Goal: Information Seeking & Learning: Learn about a topic

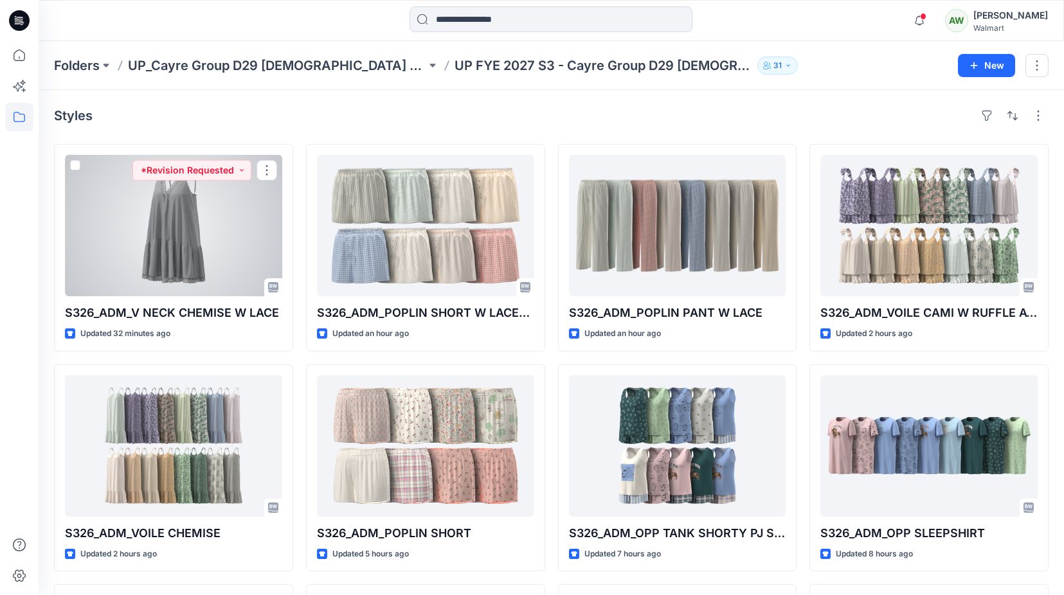
click at [224, 222] on div at bounding box center [173, 225] width 217 height 141
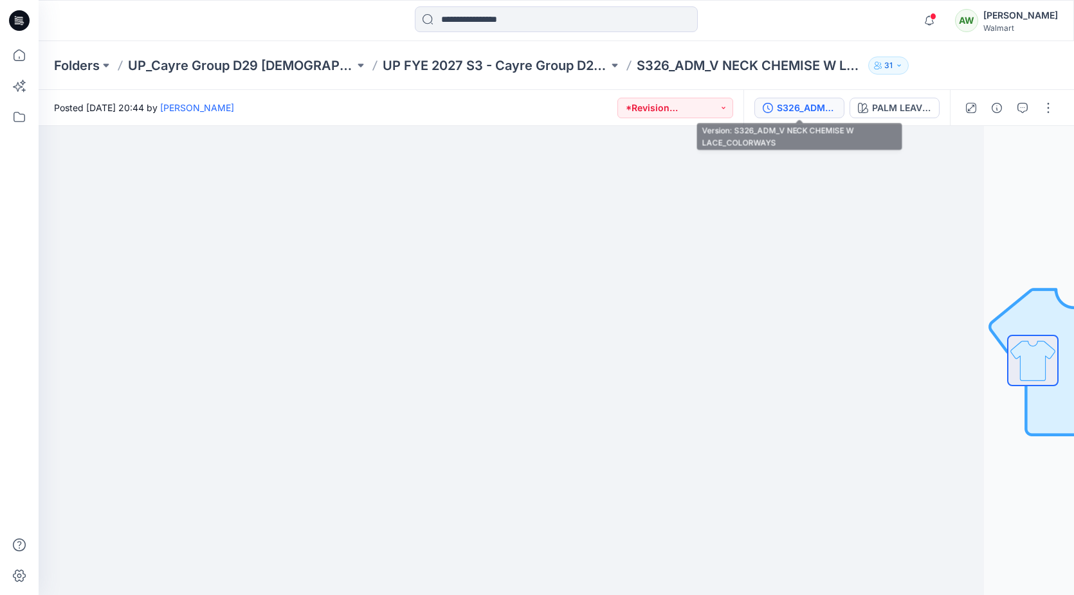
click at [789, 101] on div "S326_ADM_V NECK CHEMISE W LACE_COLORWAYS" at bounding box center [806, 108] width 59 height 14
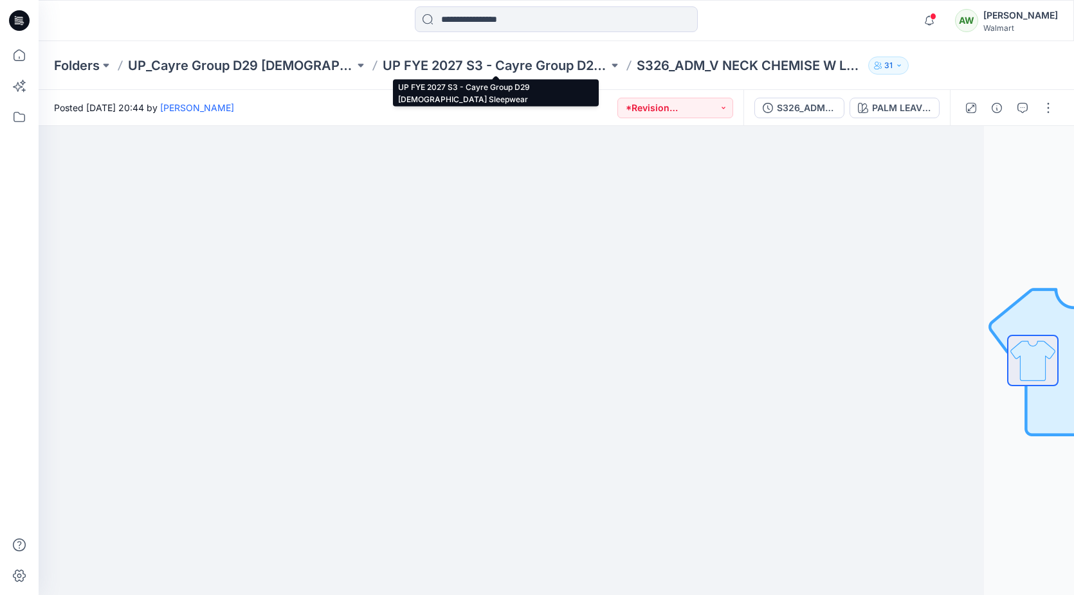
click at [429, 58] on p "UP FYE 2027 S3 - Cayre Group D29 [DEMOGRAPHIC_DATA] Sleepwear" at bounding box center [495, 66] width 226 height 18
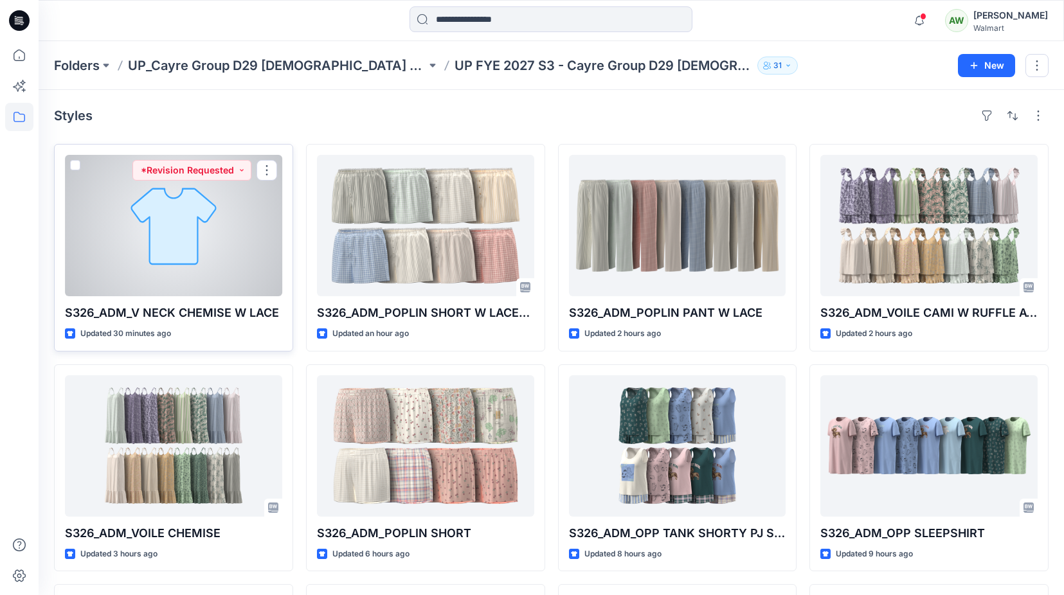
click at [209, 233] on div at bounding box center [173, 225] width 217 height 141
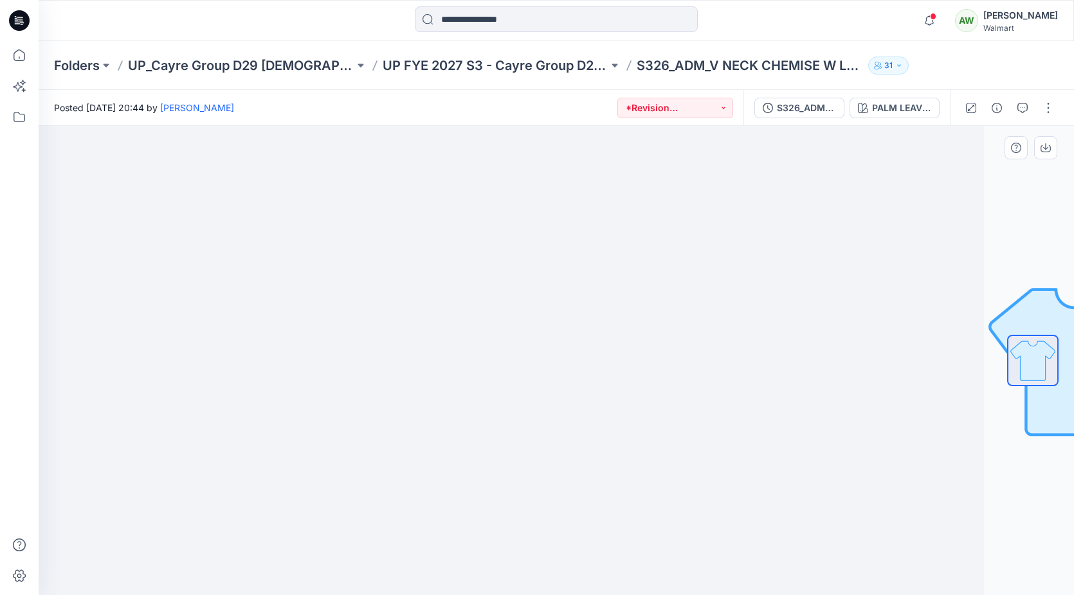
click at [102, 213] on div at bounding box center [466, 360] width 1035 height 469
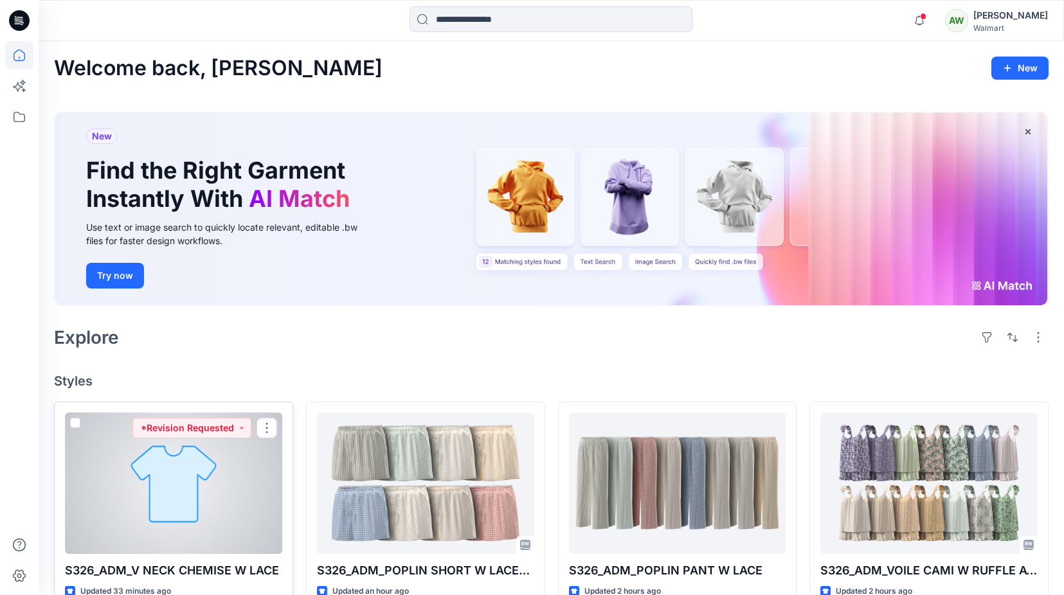
click at [231, 472] on div at bounding box center [173, 483] width 217 height 141
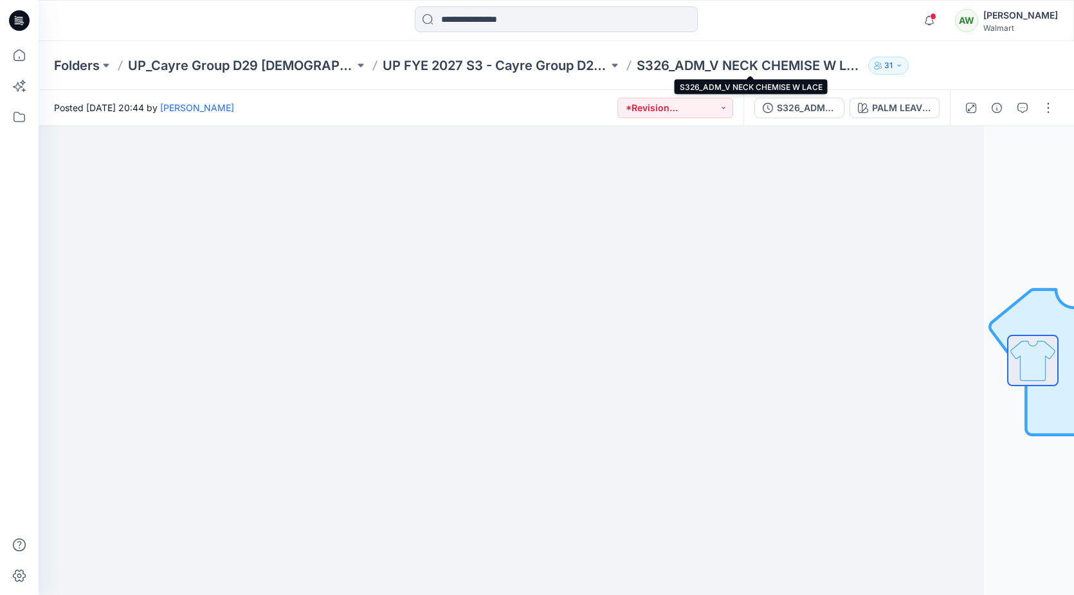
click at [724, 64] on p "S326_ADM_V NECK CHEMISE W LACE" at bounding box center [749, 66] width 226 height 18
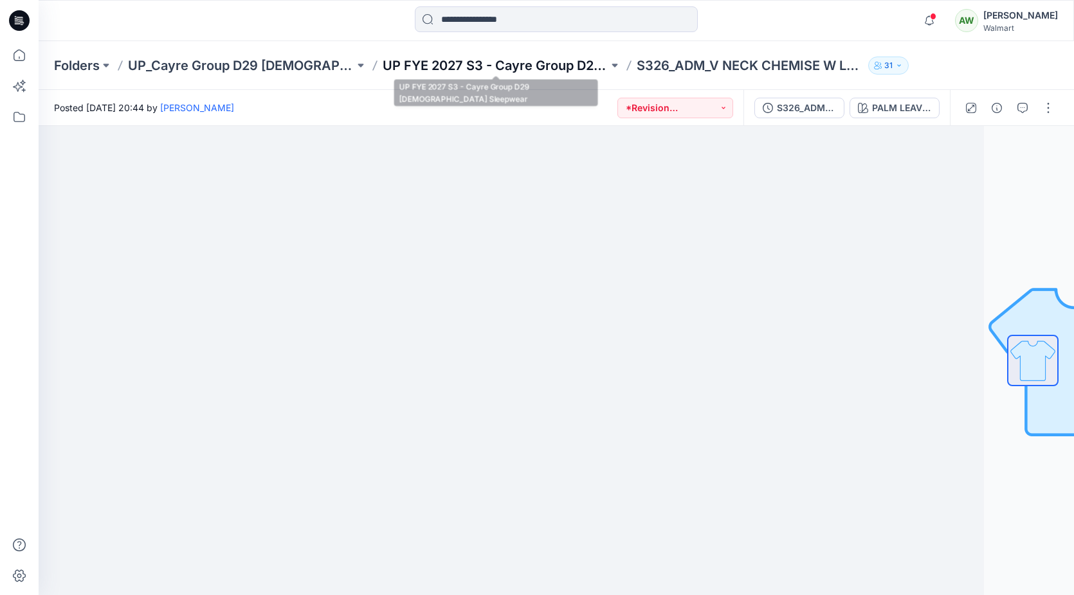
click at [507, 60] on p "UP FYE 2027 S3 - Cayre Group D29 [DEMOGRAPHIC_DATA] Sleepwear" at bounding box center [495, 66] width 226 height 18
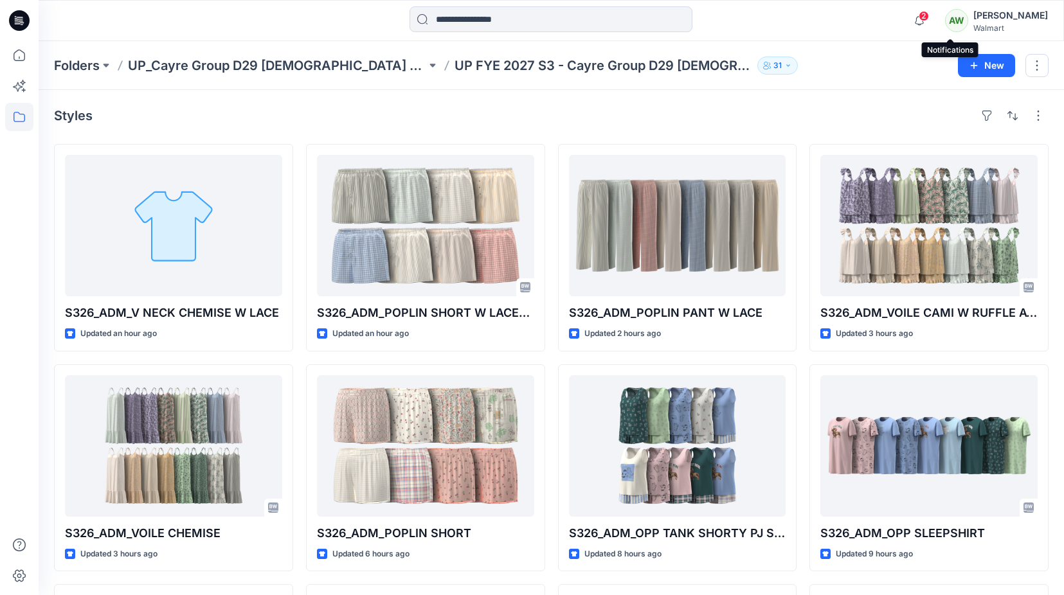
click at [929, 12] on span "2" at bounding box center [924, 16] width 10 height 10
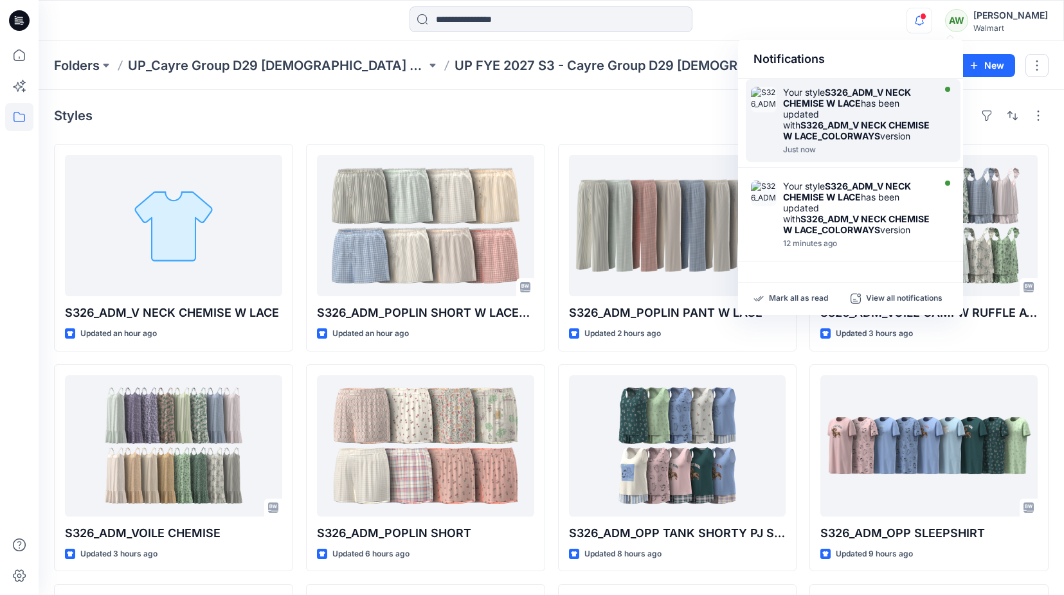
click at [906, 103] on div "Your style S326_ADM_V NECK CHEMISE W LACE has been updated with S326_ADM_V NECK…" at bounding box center [857, 114] width 148 height 55
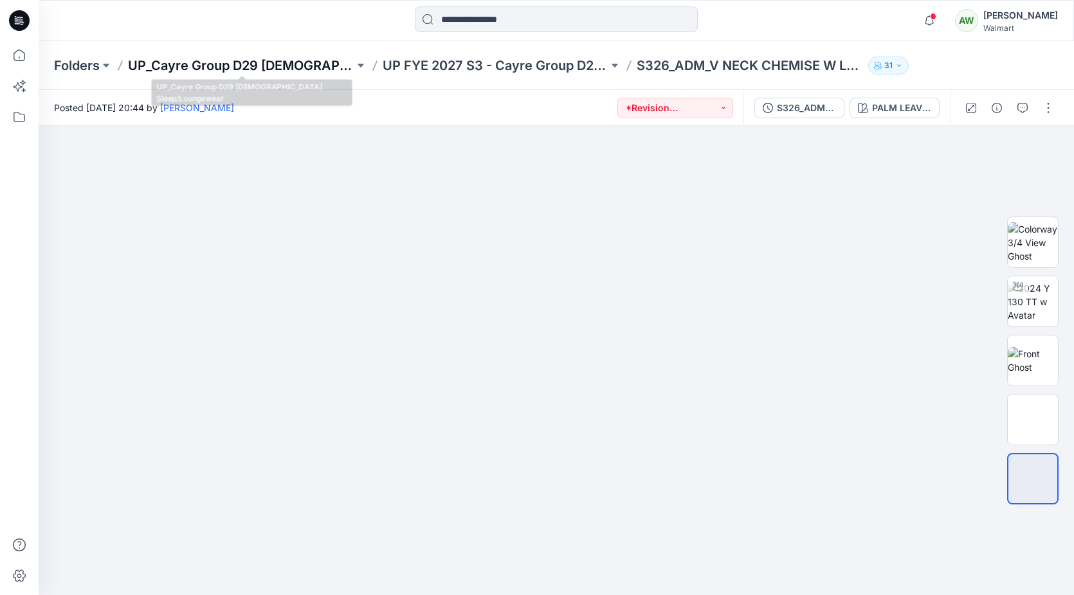
click at [285, 58] on p "UP_Cayre Group D29 [DEMOGRAPHIC_DATA] Sleep/Loungewear" at bounding box center [241, 66] width 226 height 18
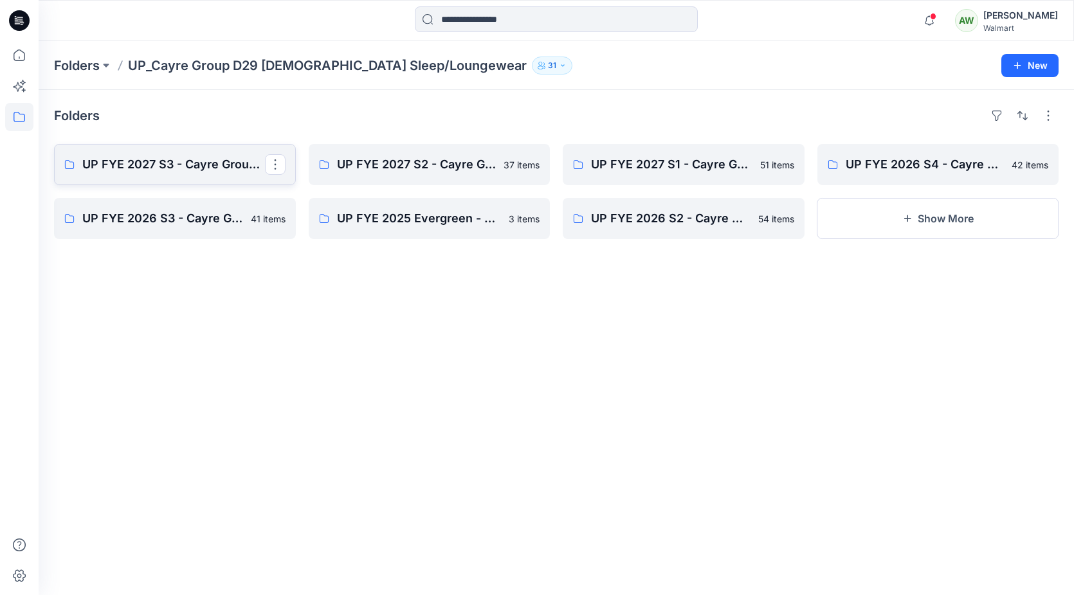
click at [192, 167] on p "UP FYE 2027 S3 - Cayre Group D29 [DEMOGRAPHIC_DATA] Sleepwear" at bounding box center [173, 165] width 183 height 18
